Goal: Information Seeking & Learning: Understand process/instructions

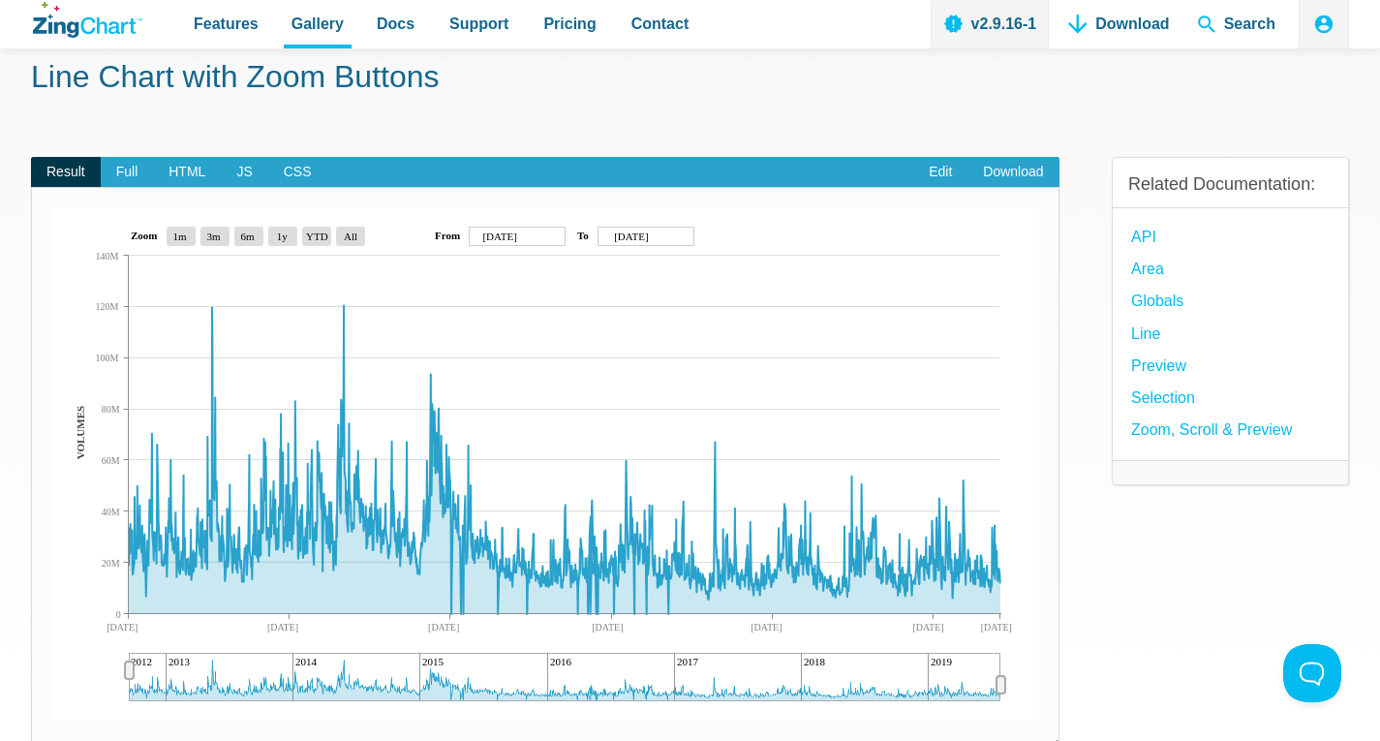
scroll to position [97, 0]
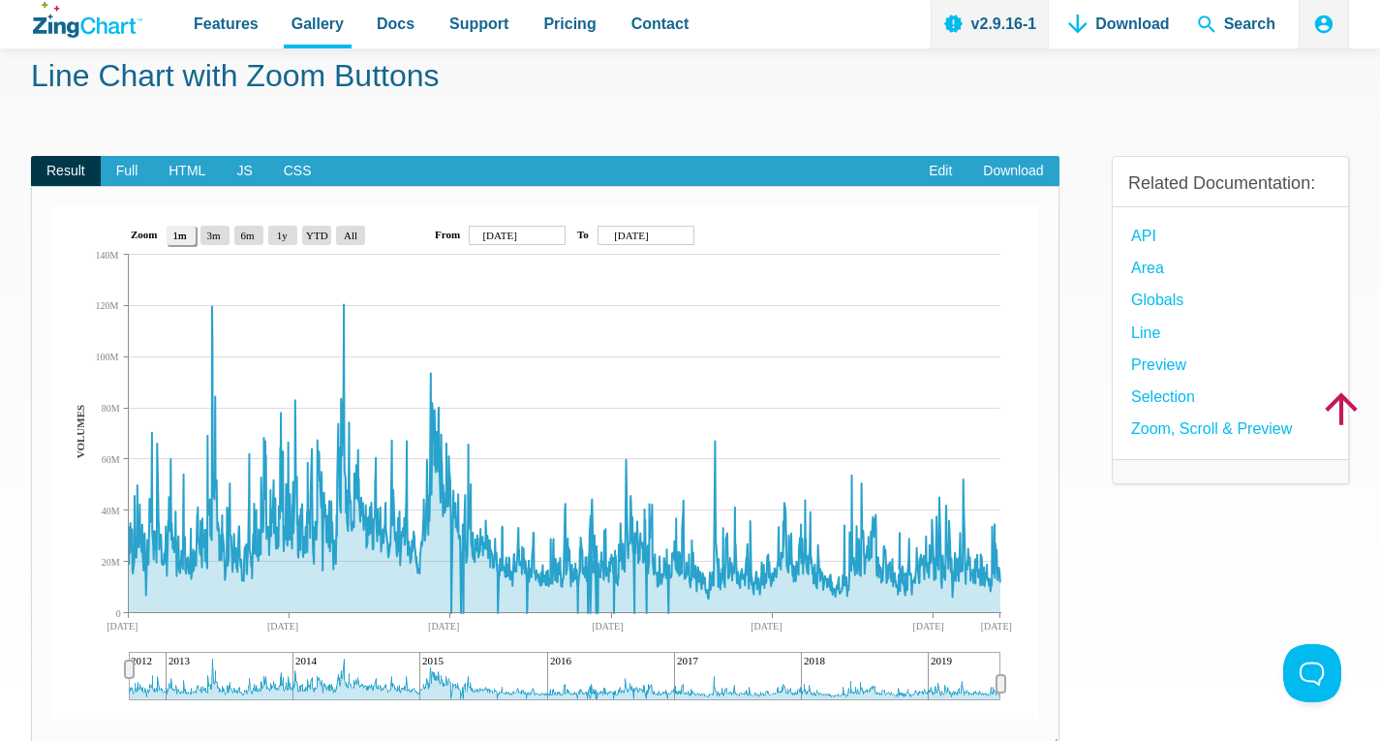
click at [51, 719] on area "1m" at bounding box center [51, 719] width 0 height 0
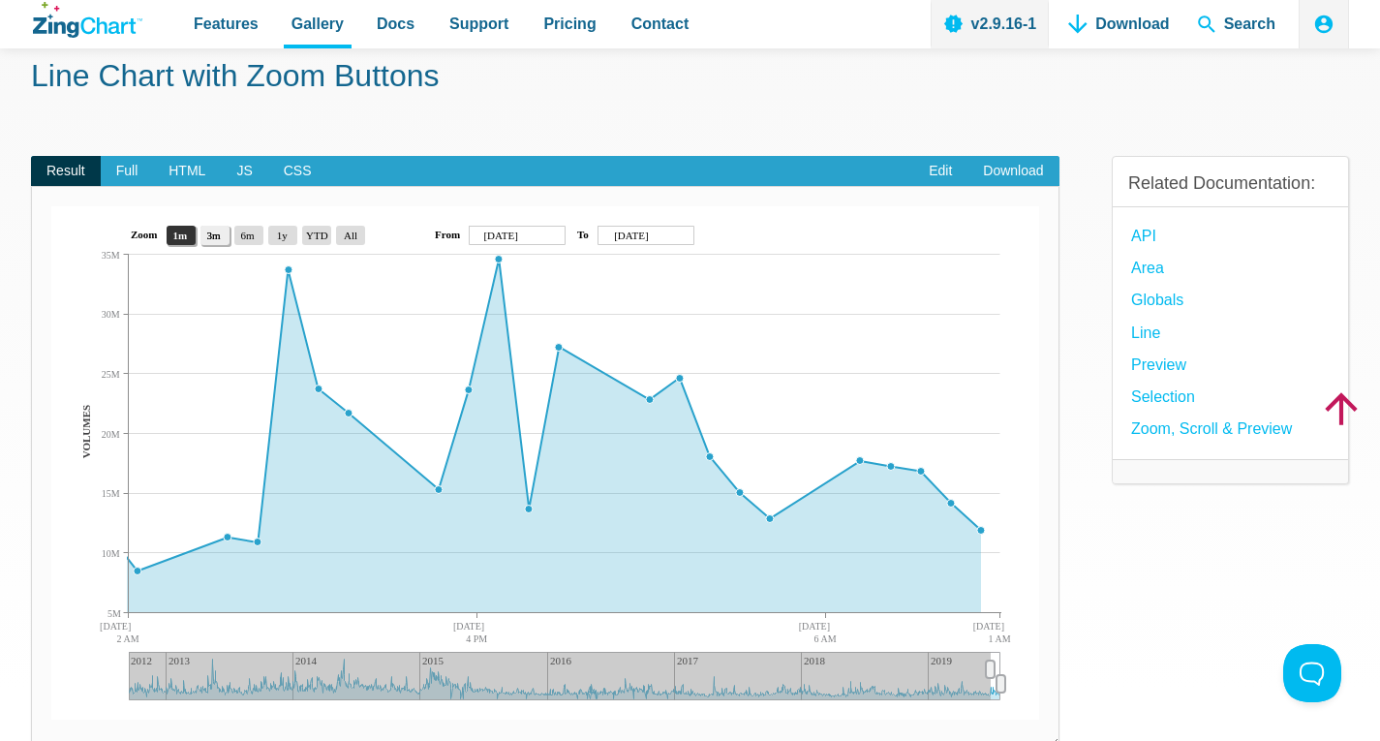
click at [51, 719] on area "3m" at bounding box center [51, 719] width 0 height 0
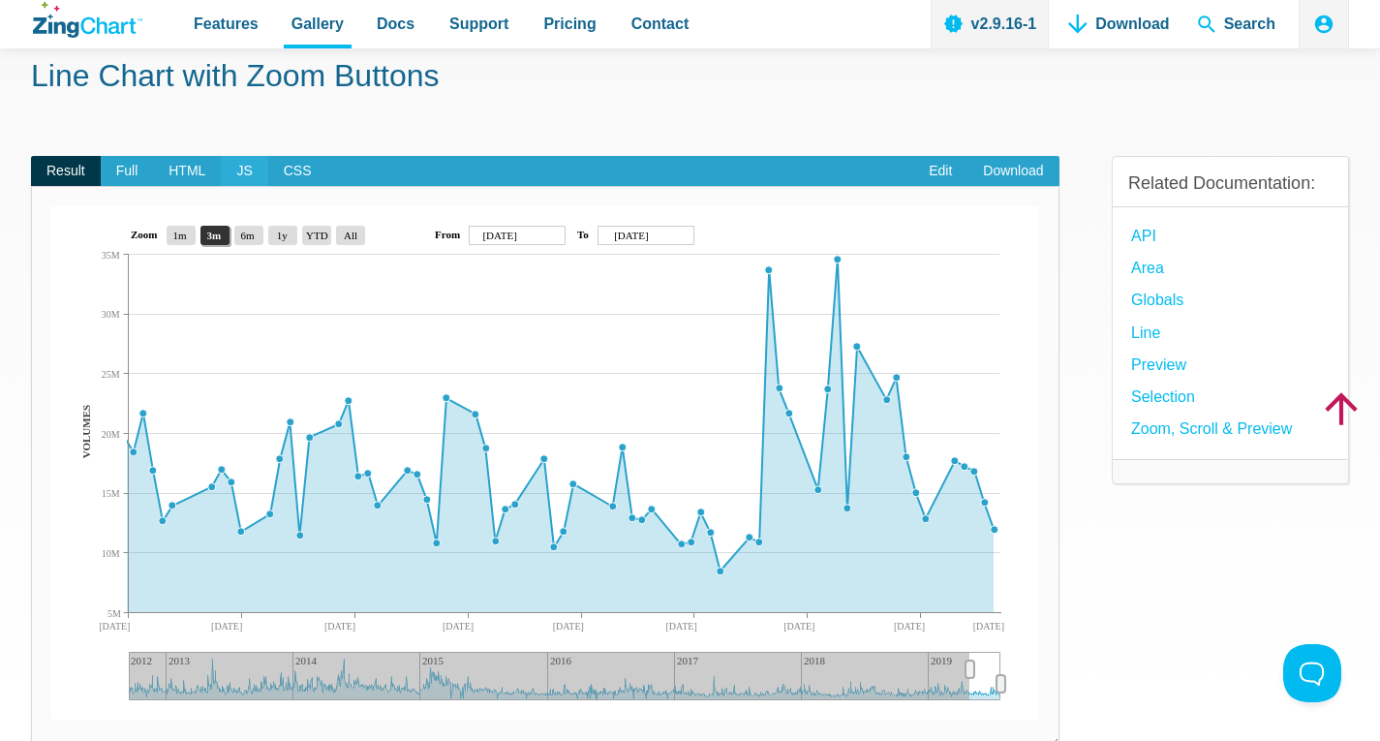
click at [243, 167] on span "JS" at bounding box center [244, 171] width 46 height 31
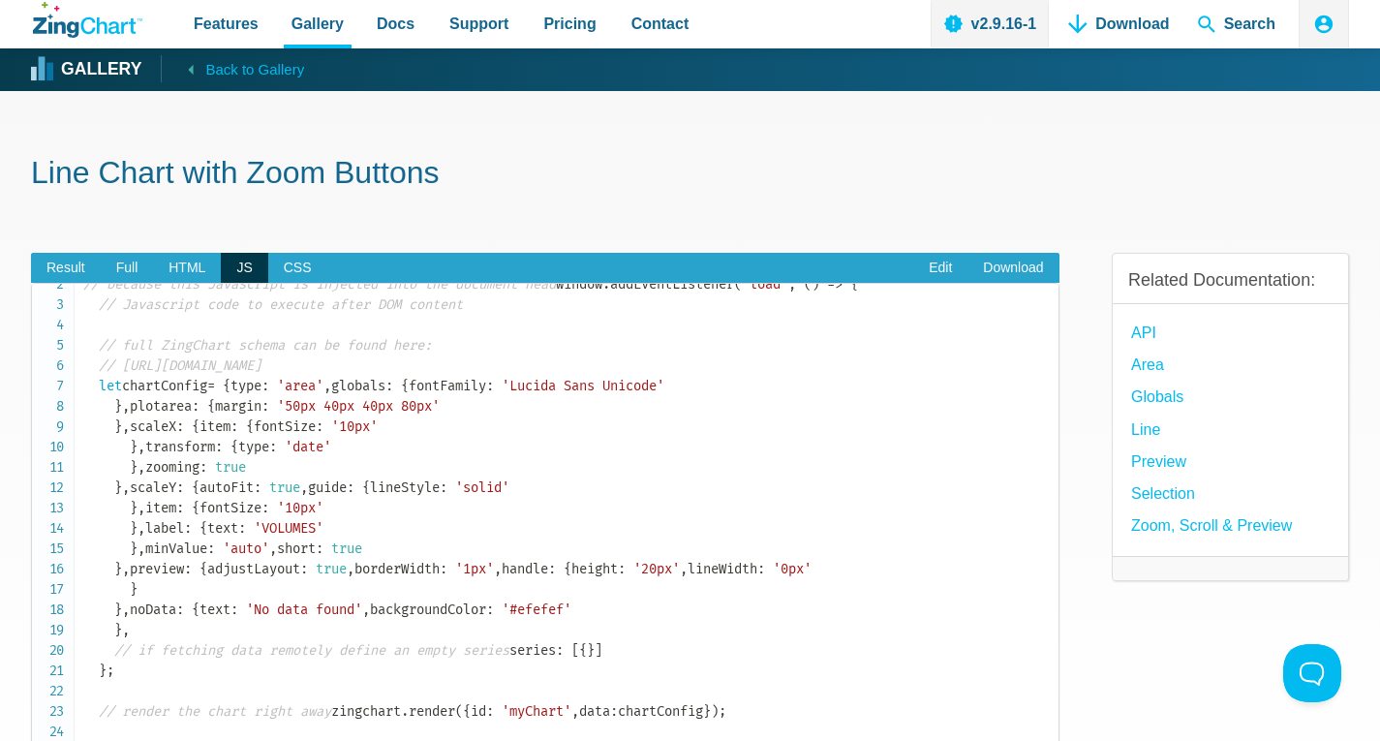
scroll to position [0, 0]
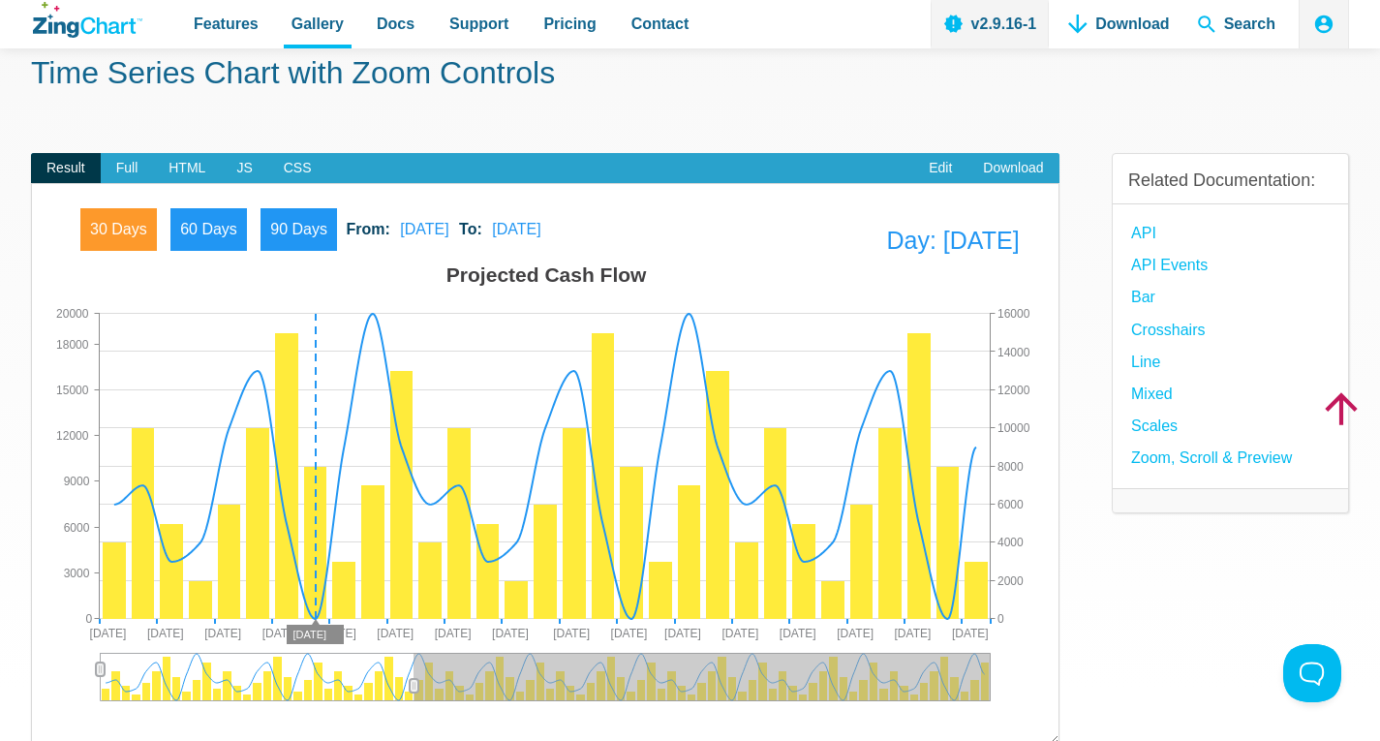
scroll to position [97, 0]
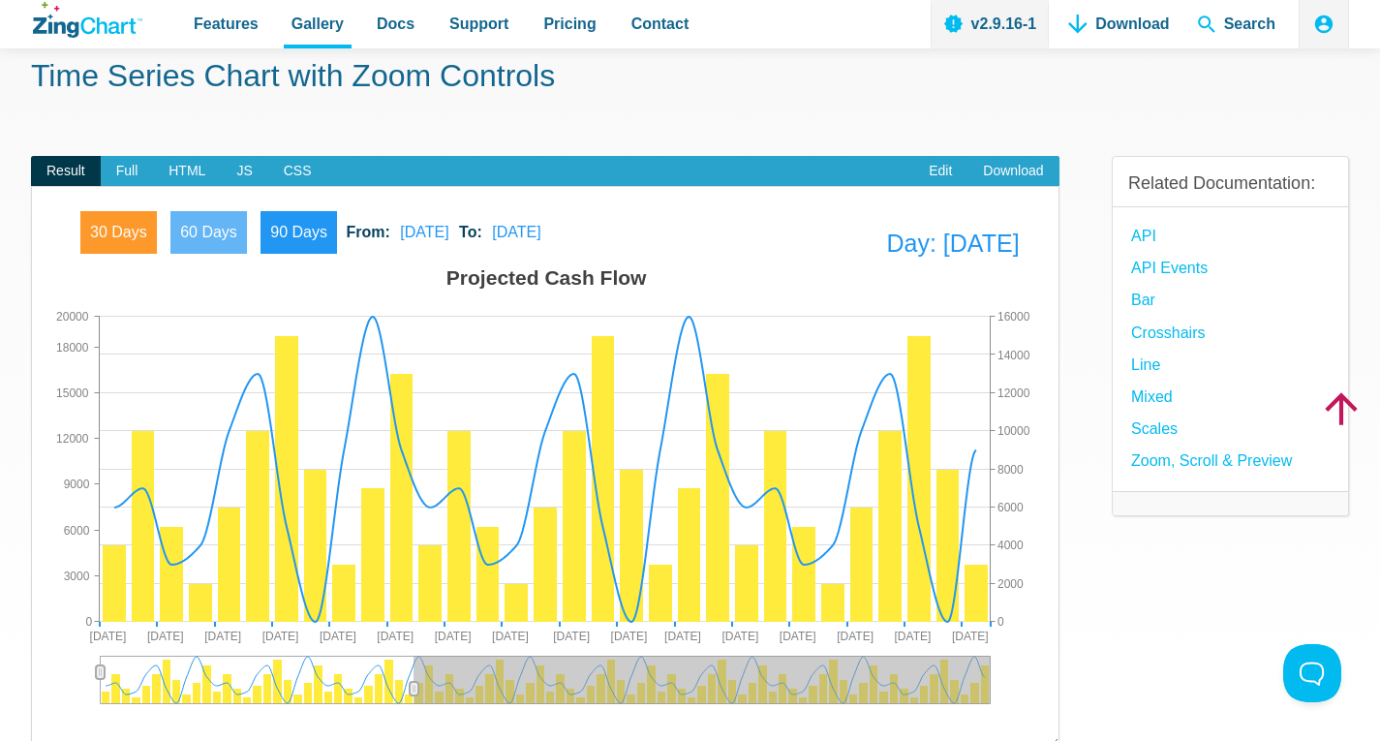
click at [209, 236] on span "60 Days" at bounding box center [208, 232] width 76 height 43
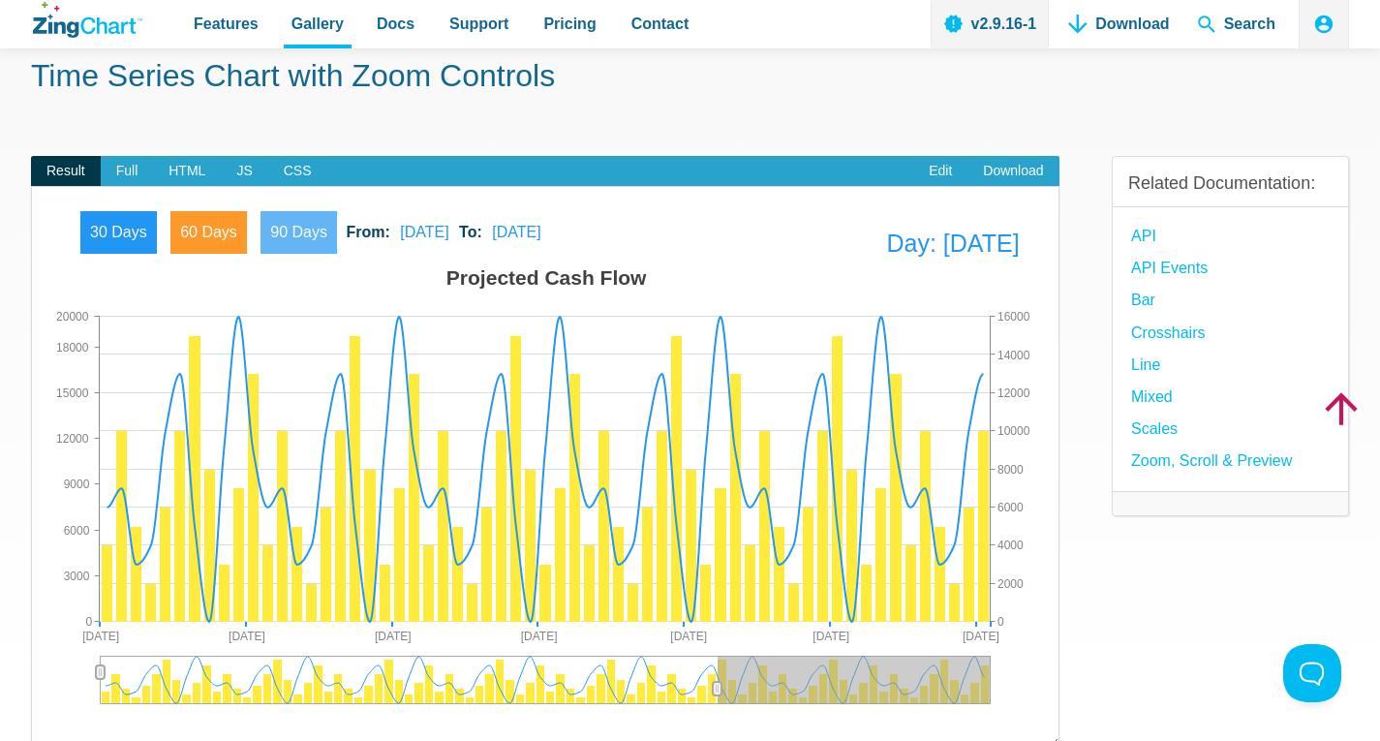
click at [303, 226] on span "90 Days" at bounding box center [298, 232] width 76 height 43
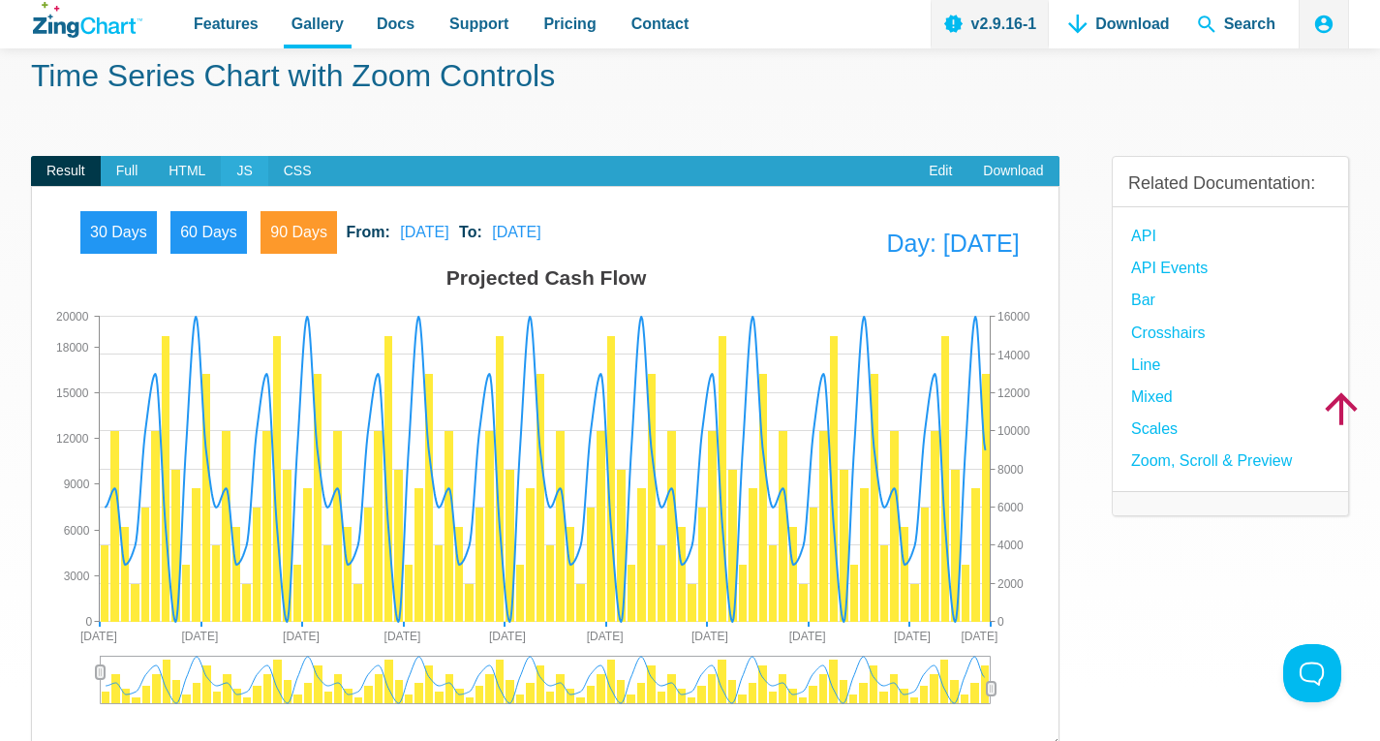
click at [243, 167] on span "JS" at bounding box center [244, 171] width 46 height 31
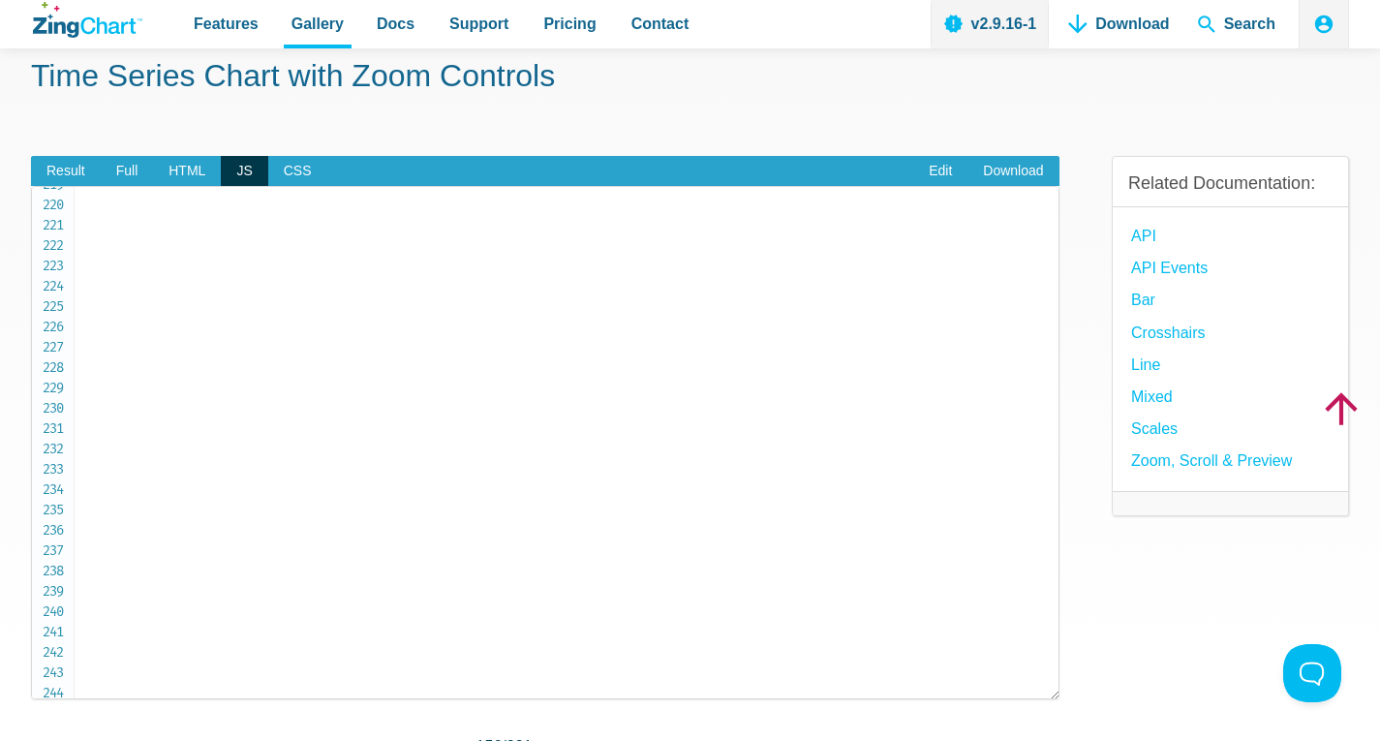
scroll to position [4454, 0]
copy span "zoomto"
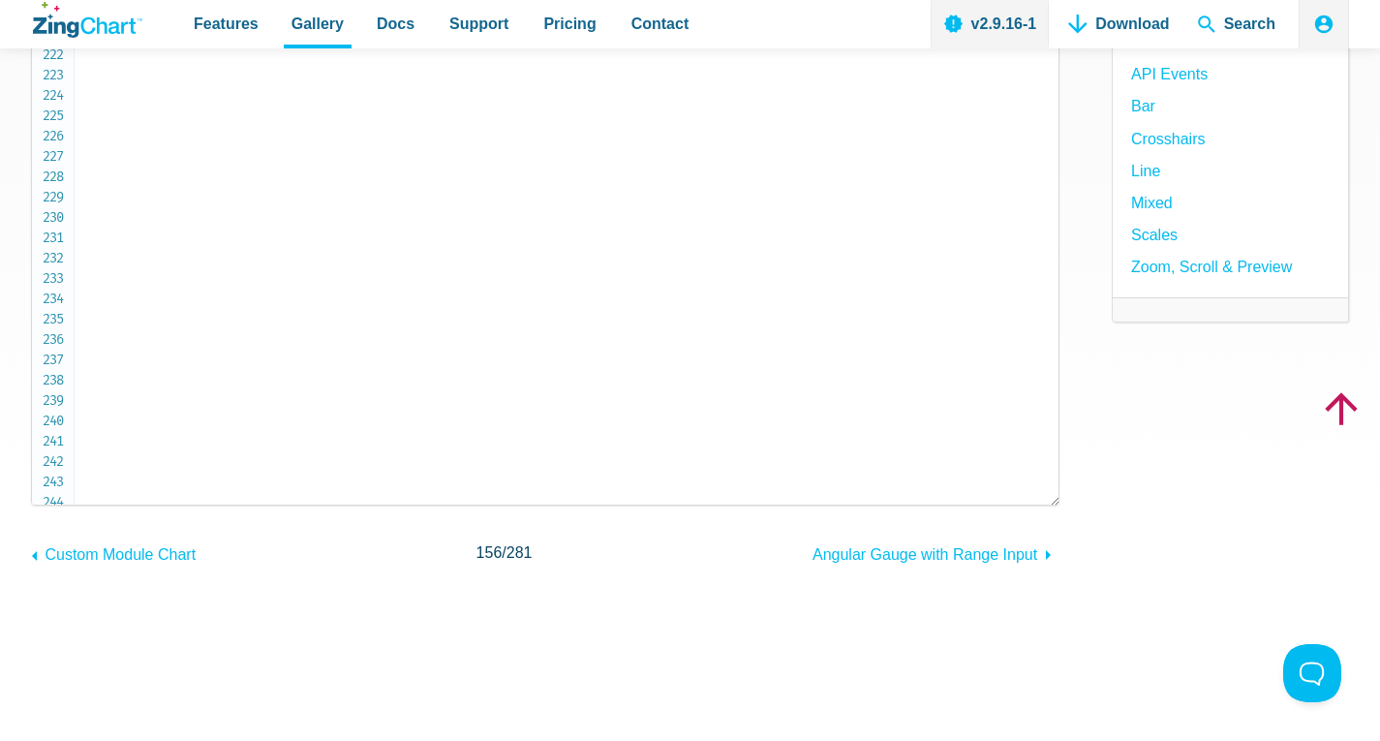
scroll to position [4432, 0]
copy code "xmax"
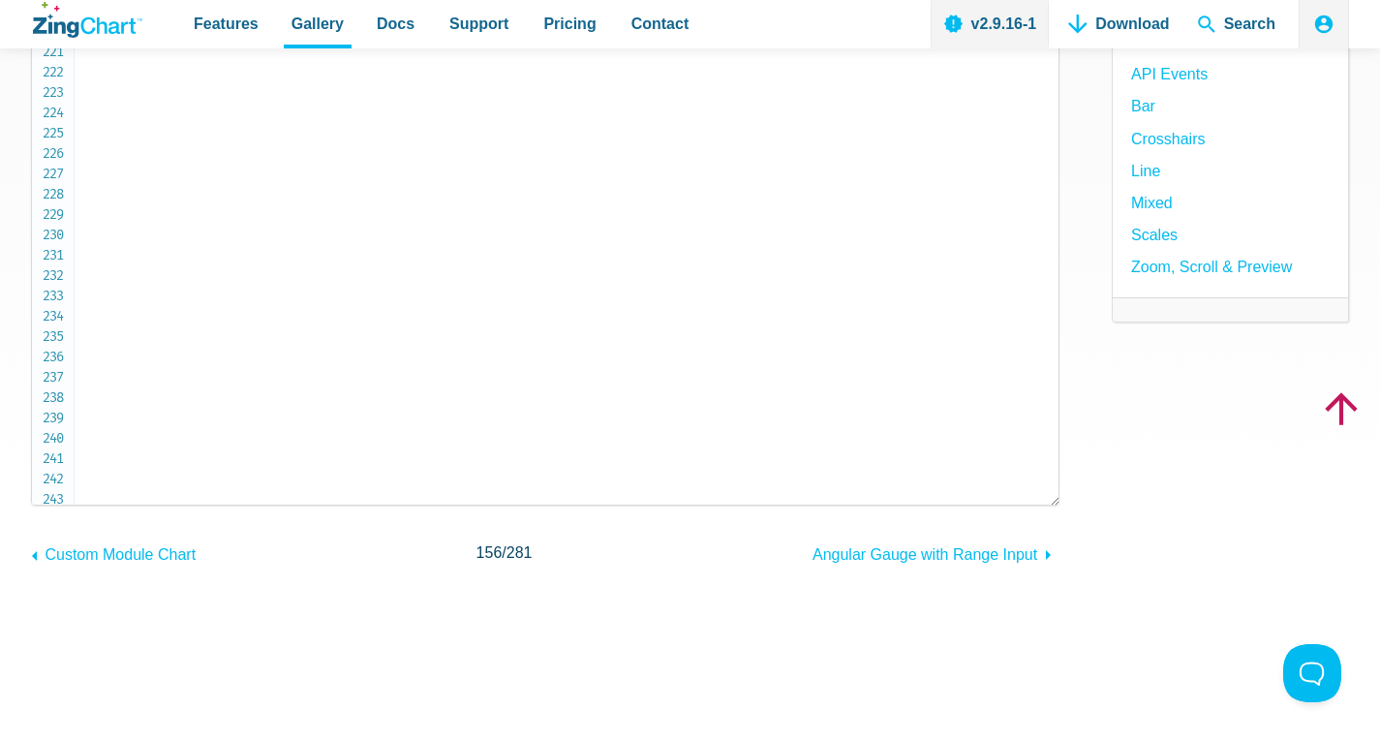
copy code "xmin"
copy code "xmax"
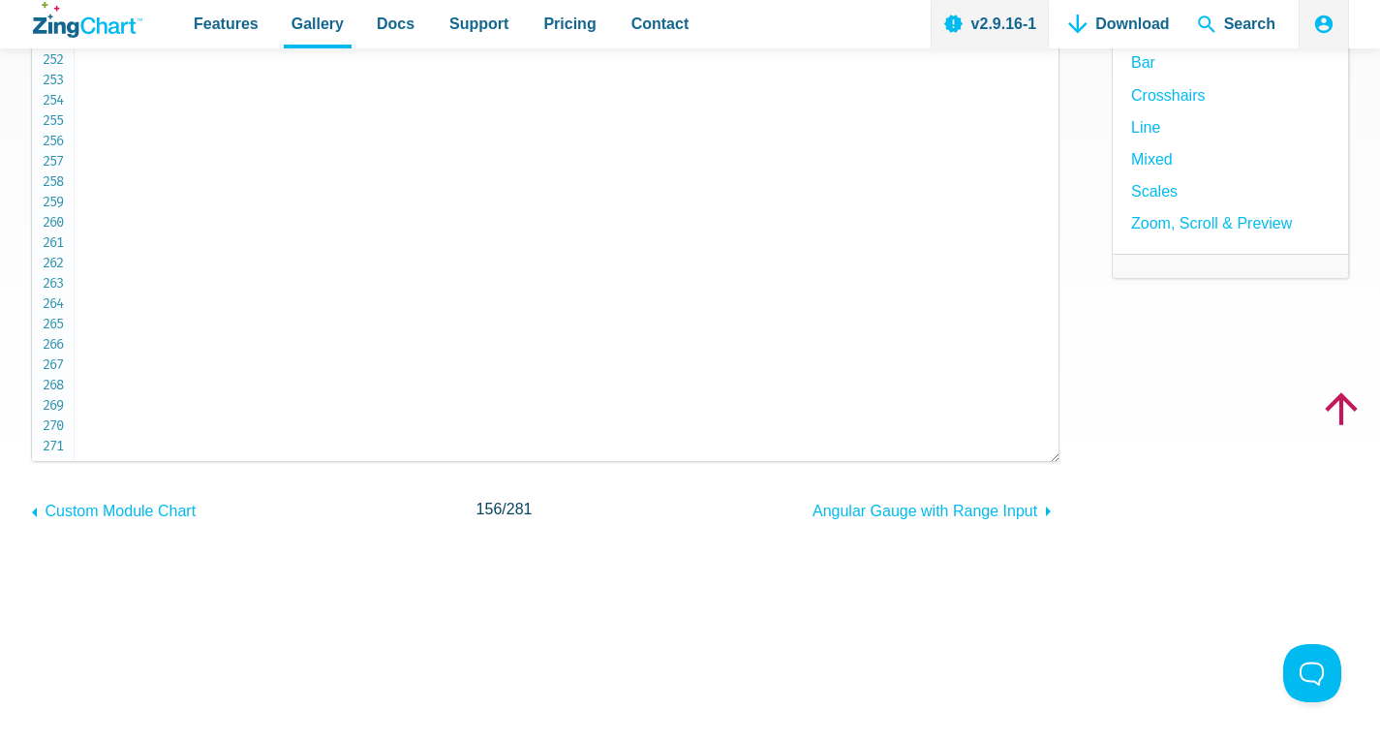
scroll to position [387, 0]
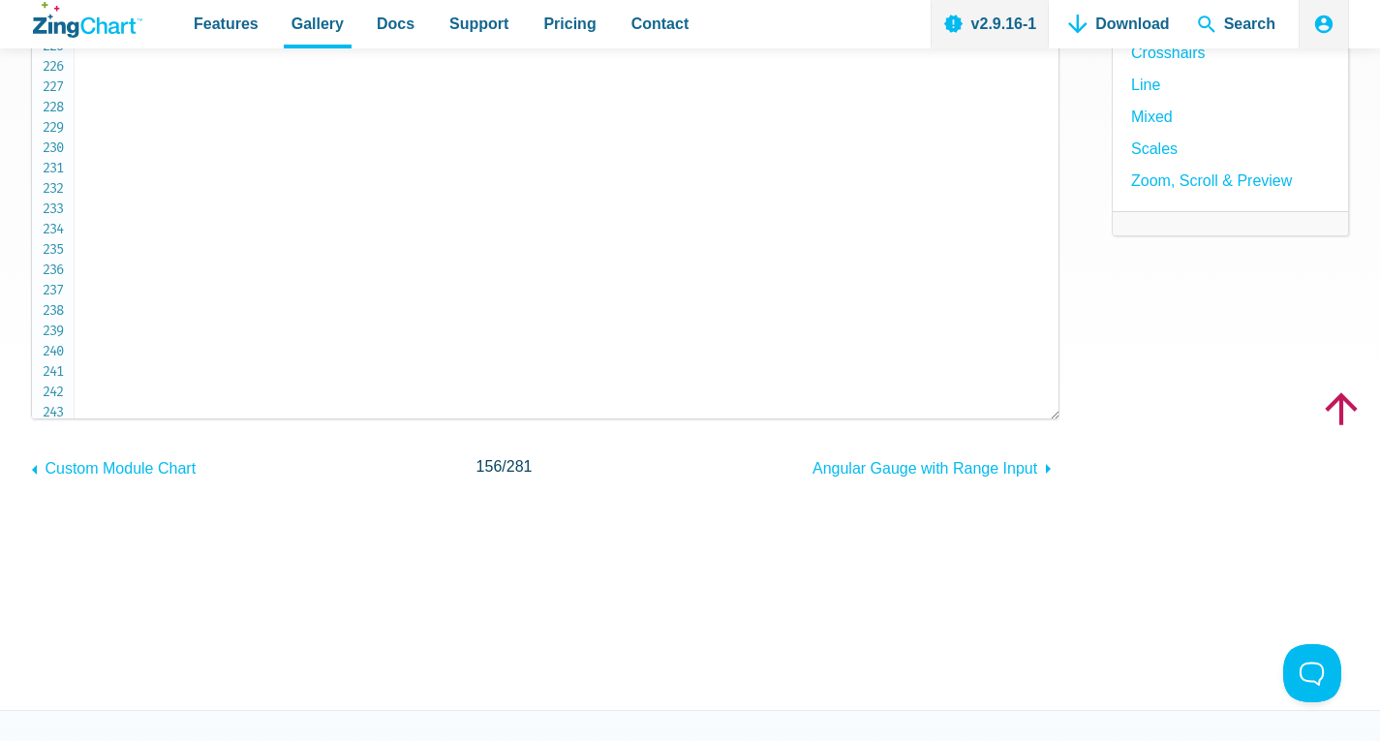
scroll to position [4432, 0]
drag, startPoint x: 82, startPoint y: 162, endPoint x: 124, endPoint y: 310, distance: 153.9
click at [124, 310] on pre "let chartConfig = { type : 'mixed' , title : { text : 'Projected Cash Flow' , a…" at bounding box center [545, 162] width 1028 height 513
copy code "let zoomToIndex = ( max ) => { // ZingChart api automated zoom. Have to be care…"
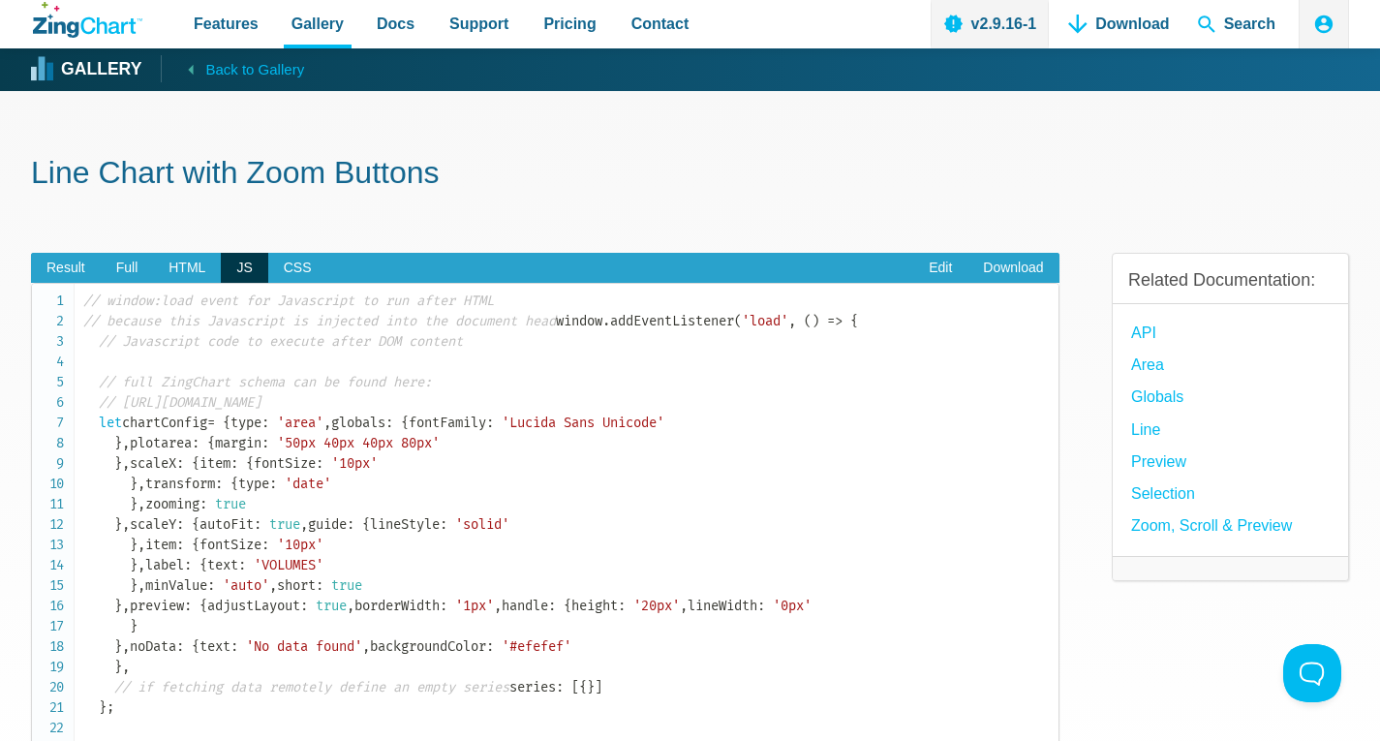
click at [521, 176] on h1 "Line Chart with Zoom Buttons" at bounding box center [690, 175] width 1318 height 44
